Goal: Task Accomplishment & Management: Complete application form

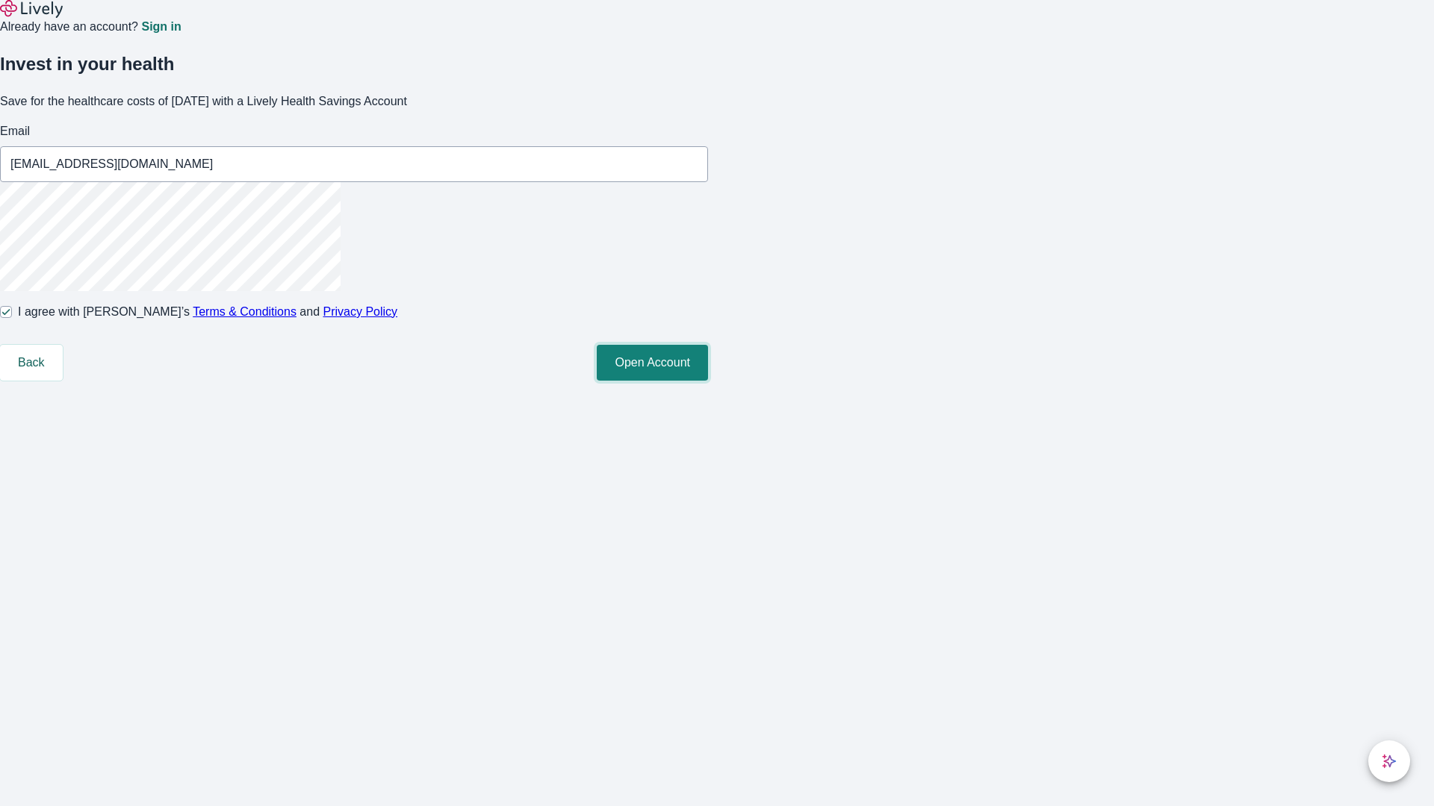
click at [708, 381] on button "Open Account" at bounding box center [652, 363] width 111 height 36
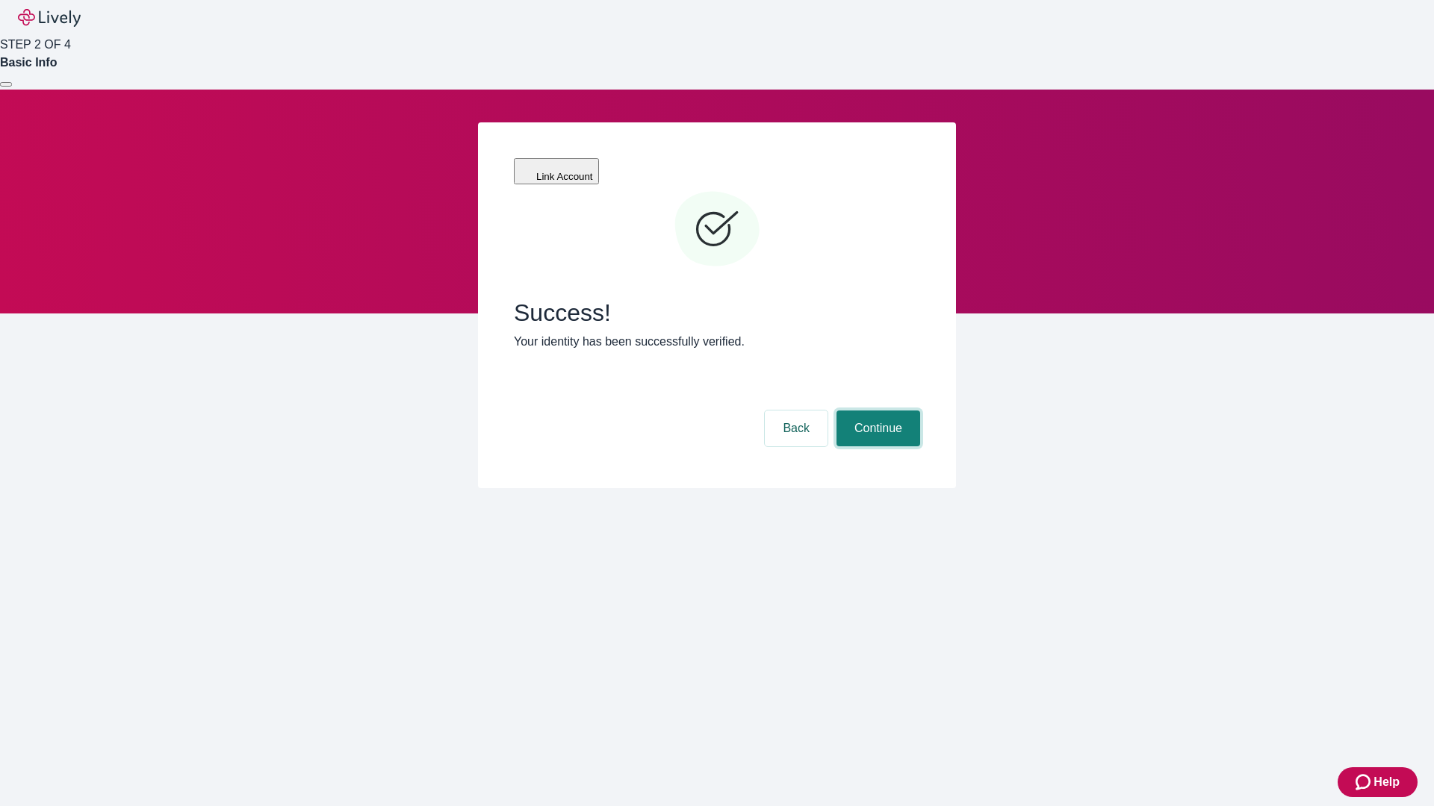
click at [876, 411] on button "Continue" at bounding box center [878, 429] width 84 height 36
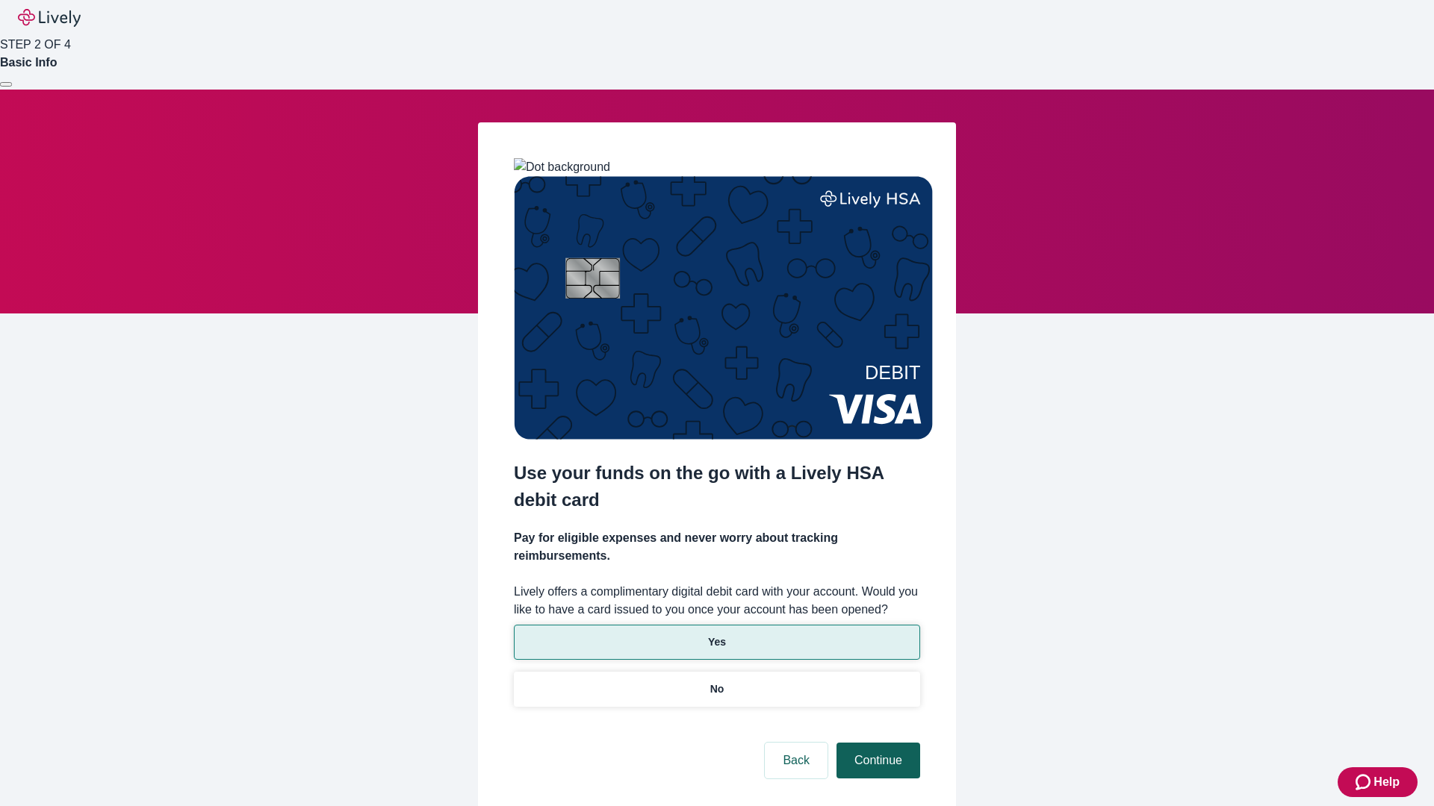
click at [716, 635] on p "Yes" at bounding box center [717, 643] width 18 height 16
click at [876, 743] on button "Continue" at bounding box center [878, 761] width 84 height 36
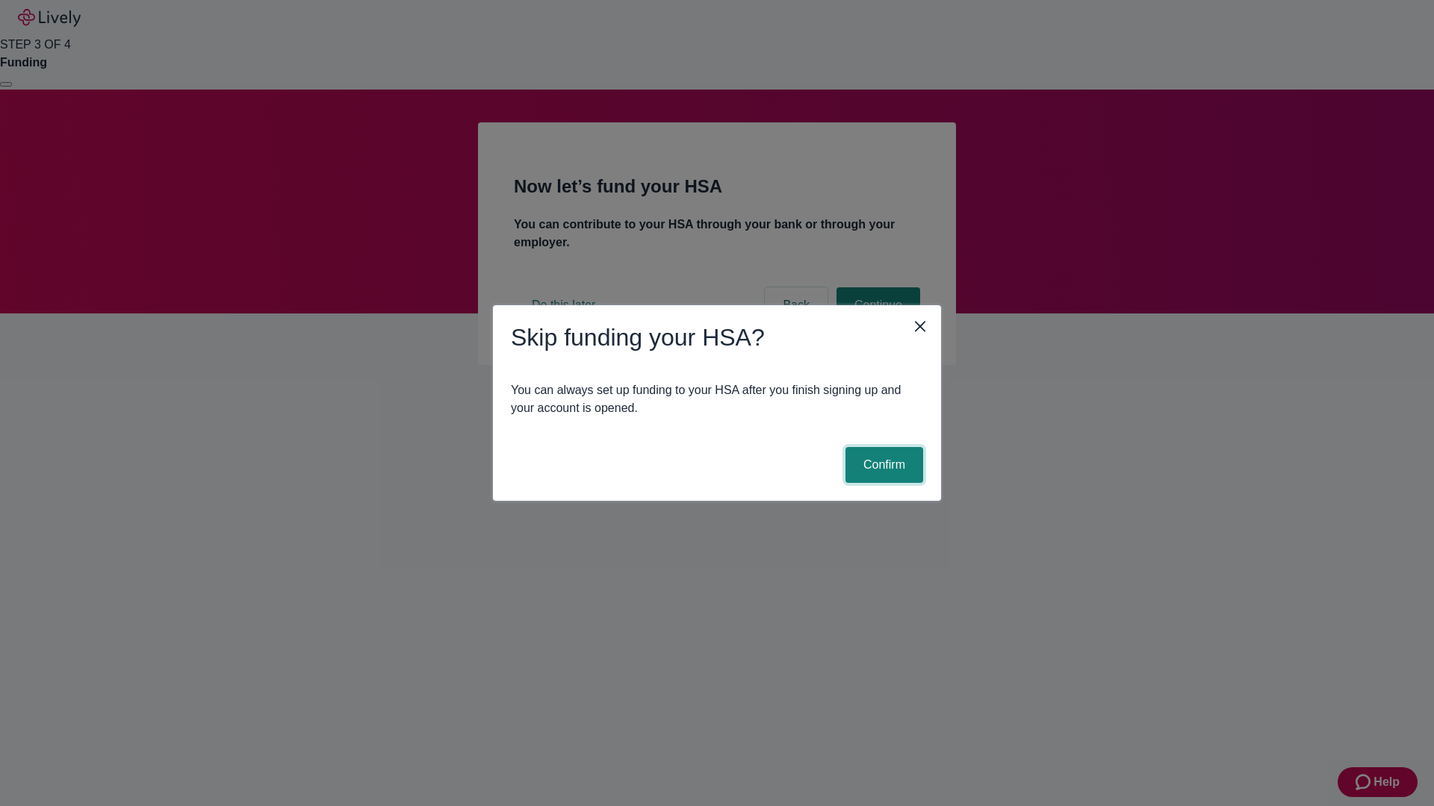
click at [882, 465] on button "Confirm" at bounding box center [884, 465] width 78 height 36
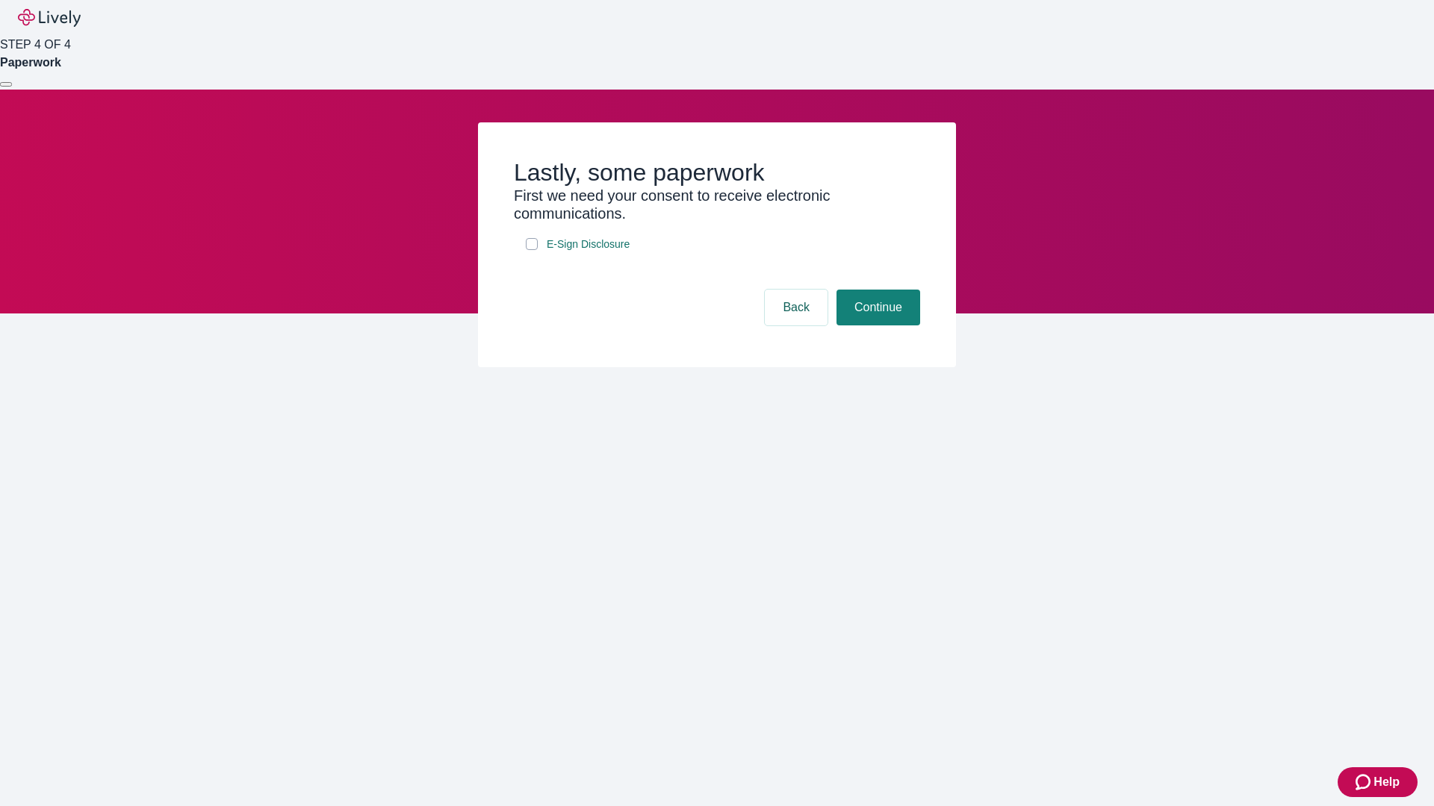
click at [532, 250] on input "E-Sign Disclosure" at bounding box center [532, 244] width 12 height 12
checkbox input "true"
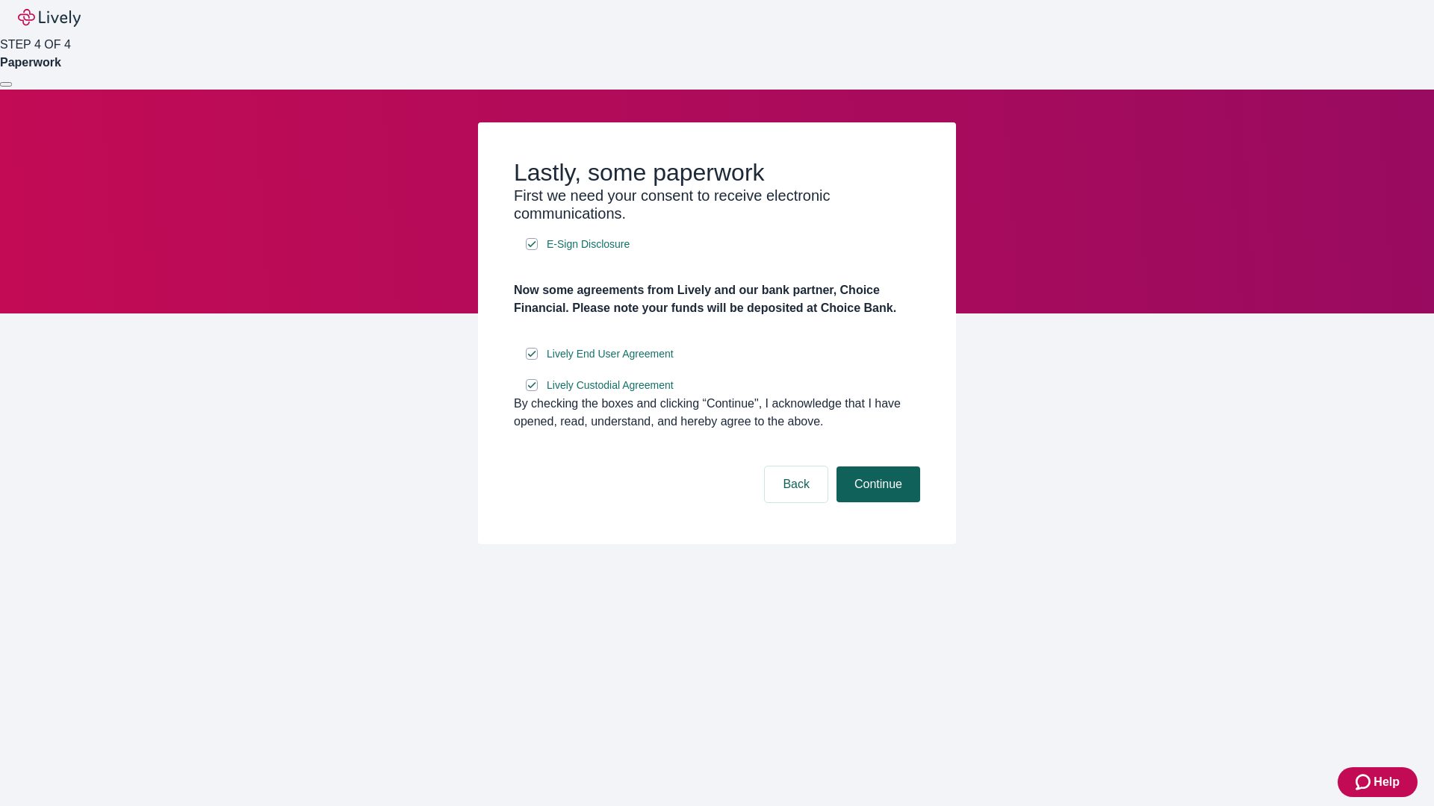
click at [876, 503] on button "Continue" at bounding box center [878, 485] width 84 height 36
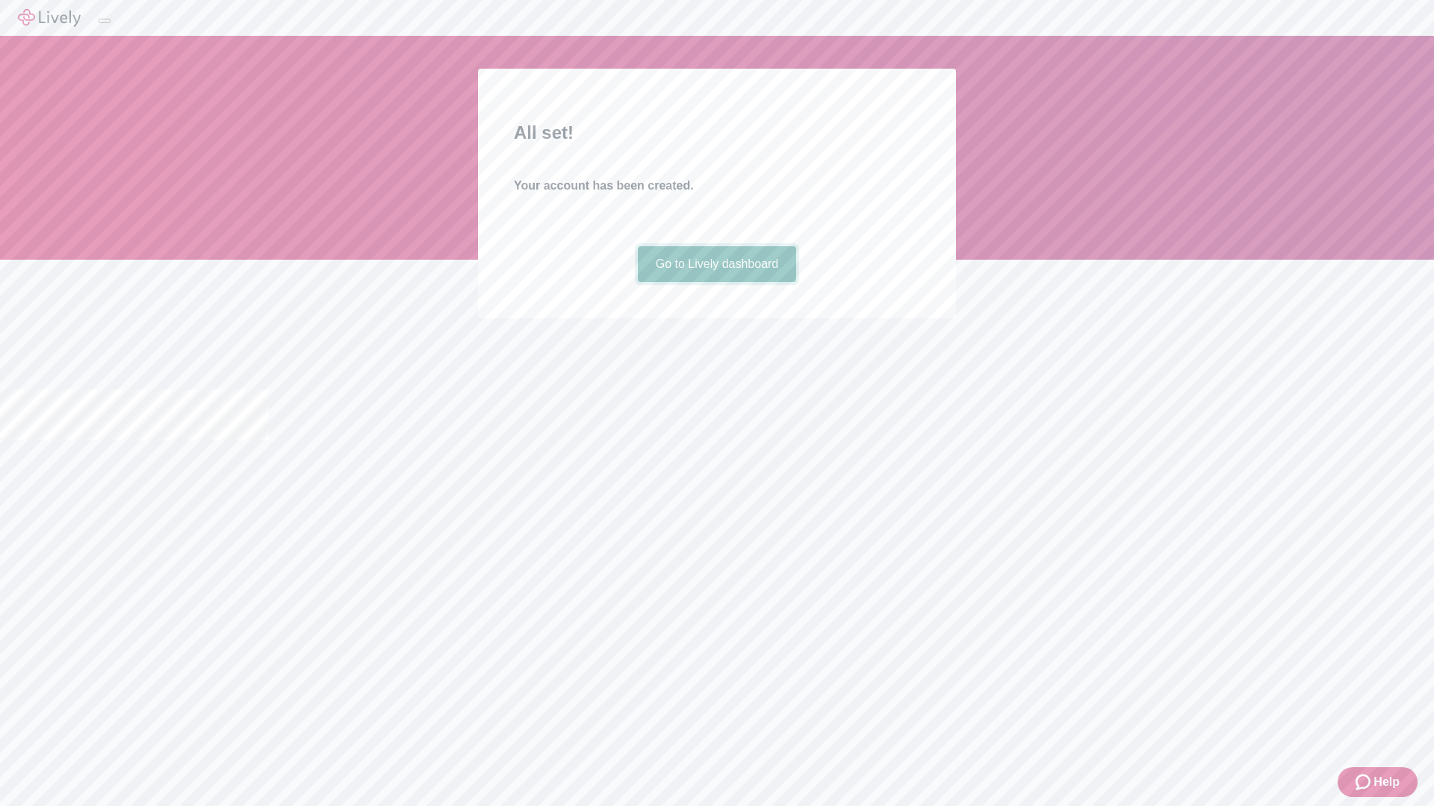
click at [716, 282] on link "Go to Lively dashboard" at bounding box center [717, 264] width 159 height 36
